Goal: Task Accomplishment & Management: Manage account settings

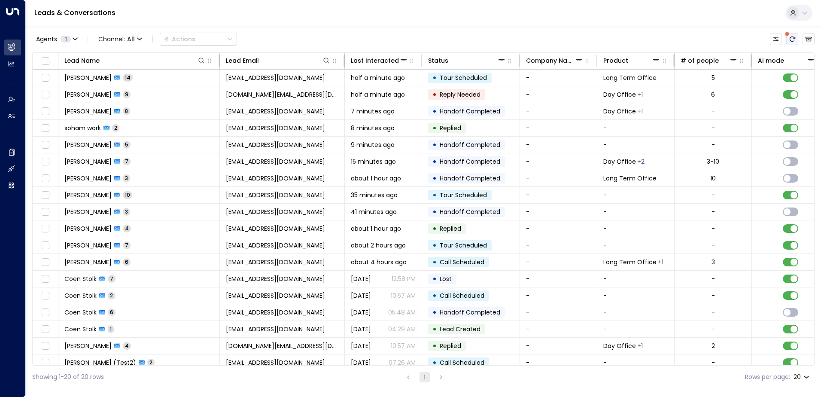
click at [794, 39] on icon "There are new threads available. Refresh the grid to view the latest updates." at bounding box center [792, 39] width 7 height 7
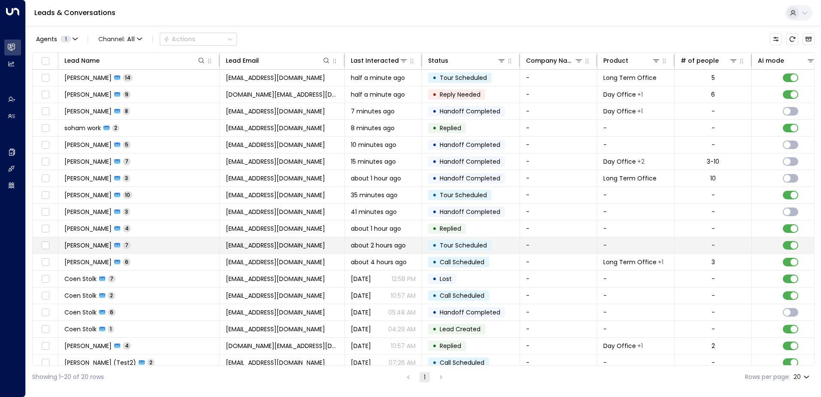
click at [494, 248] on td "• Tour Scheduled" at bounding box center [471, 245] width 98 height 16
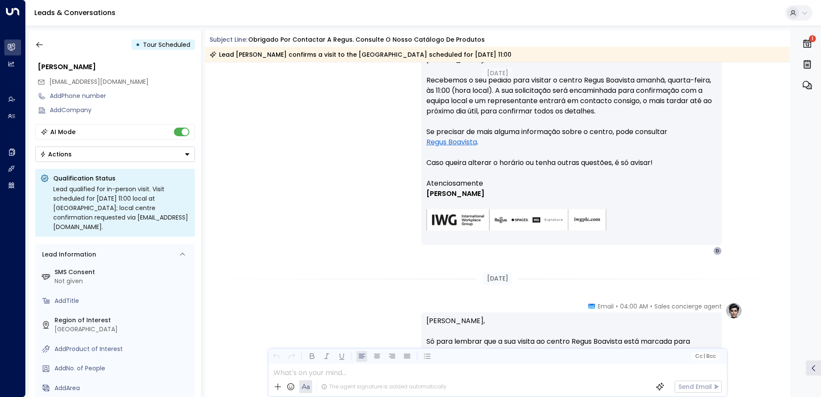
scroll to position [914, 0]
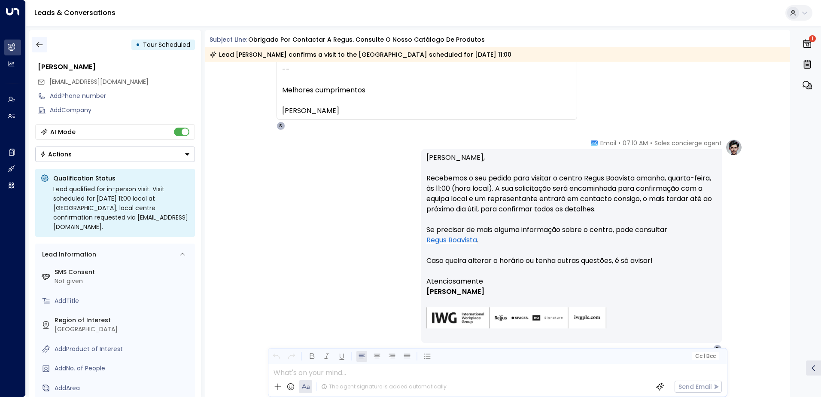
click at [40, 48] on icon "button" at bounding box center [39, 44] width 9 height 9
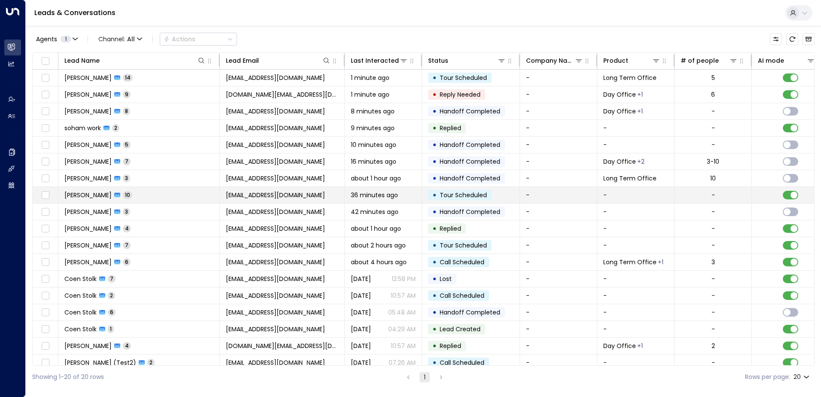
click at [247, 195] on span "[EMAIL_ADDRESS][DOMAIN_NAME]" at bounding box center [275, 195] width 99 height 9
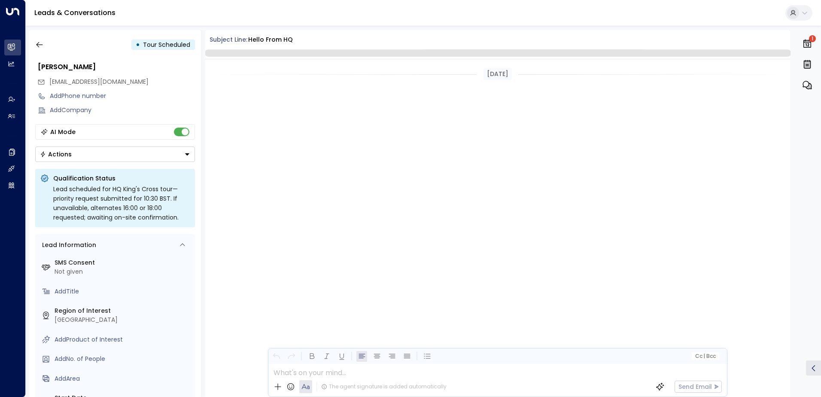
scroll to position [1429, 0]
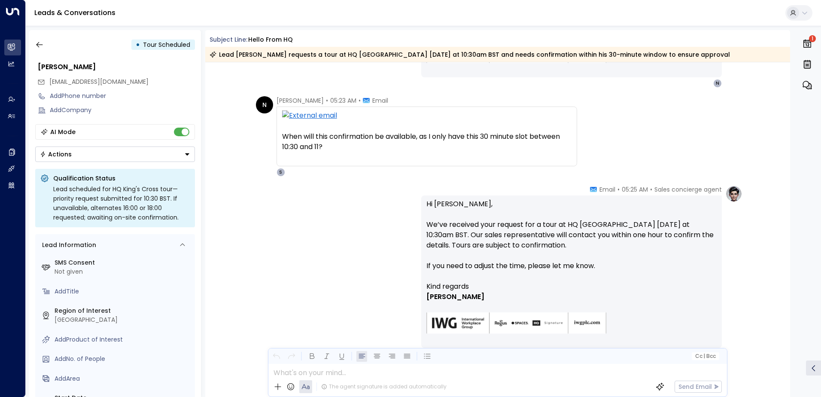
drag, startPoint x: 40, startPoint y: 43, endPoint x: 187, endPoint y: 397, distance: 383.1
click at [40, 43] on icon "button" at bounding box center [39, 44] width 9 height 9
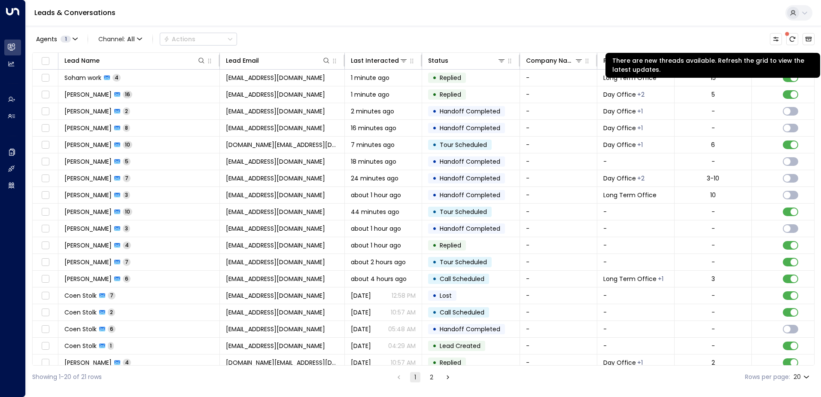
drag, startPoint x: 796, startPoint y: 38, endPoint x: 579, endPoint y: 2, distance: 219.9
click at [795, 38] on icon "There are new threads available. Refresh the grid to view the latest updates." at bounding box center [793, 39] width 6 height 5
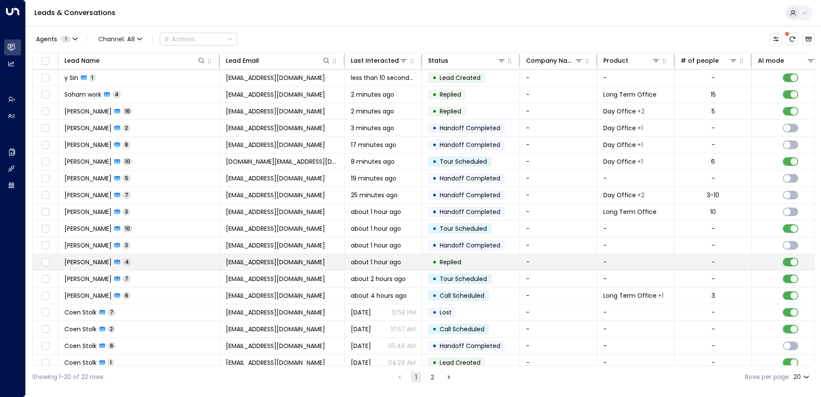
click at [255, 265] on span "[EMAIL_ADDRESS][DOMAIN_NAME]" at bounding box center [275, 262] width 99 height 9
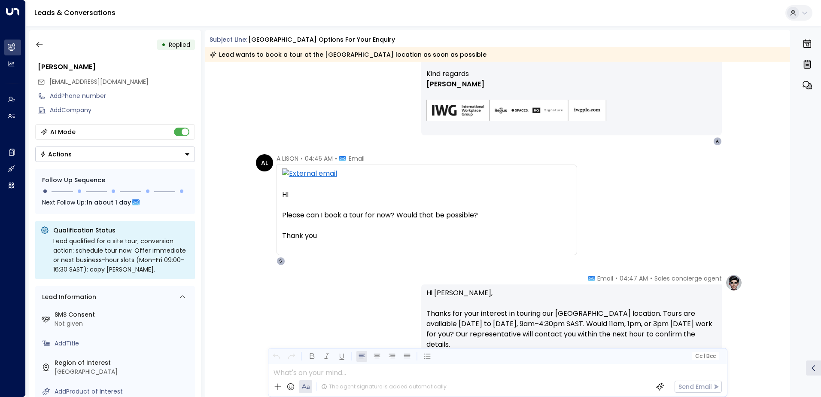
scroll to position [313, 0]
